Goal: Task Accomplishment & Management: Manage account settings

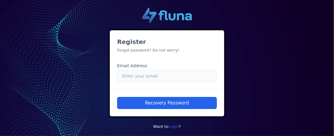
click at [133, 78] on input "Email" at bounding box center [167, 76] width 100 height 12
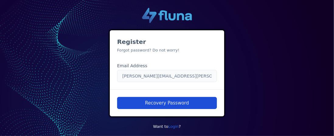
type input "[PERSON_NAME][EMAIL_ADDRESS][PERSON_NAME][DOMAIN_NAME]"
click at [166, 102] on button "Recovery Password" at bounding box center [167, 103] width 100 height 12
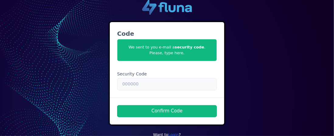
click at [143, 87] on input "text" at bounding box center [167, 84] width 100 height 12
paste input "930490"
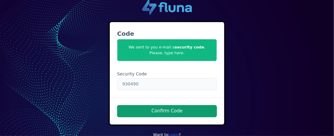
type input "930490"
click at [171, 111] on button "Confirm Code" at bounding box center [167, 111] width 100 height 12
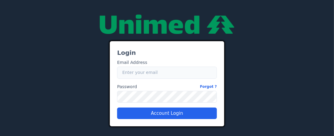
click at [133, 73] on input "Email" at bounding box center [167, 73] width 100 height 12
type input "[PERSON_NAME][EMAIL_ADDRESS][PERSON_NAME][DOMAIN_NAME]"
